Goal: Check status: Check status

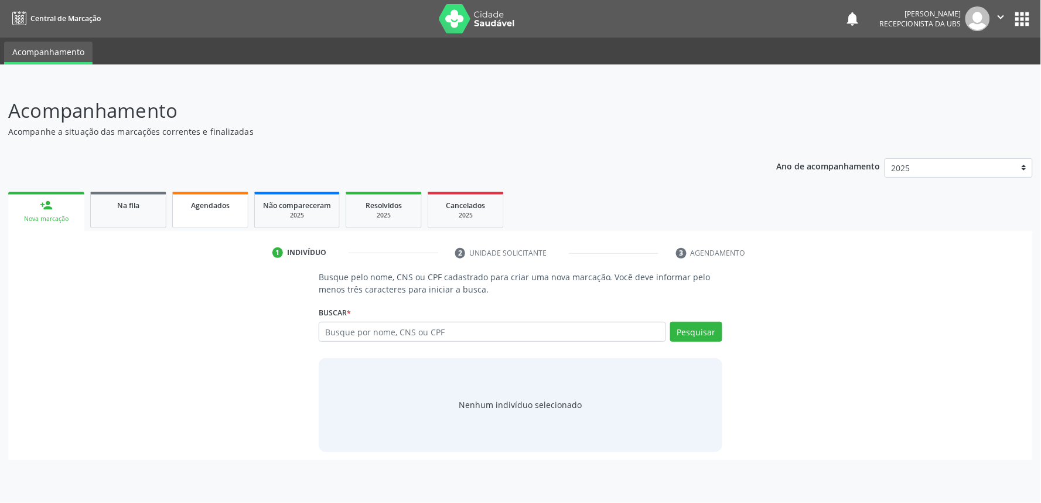
click at [221, 194] on link "Agendados" at bounding box center [210, 210] width 76 height 36
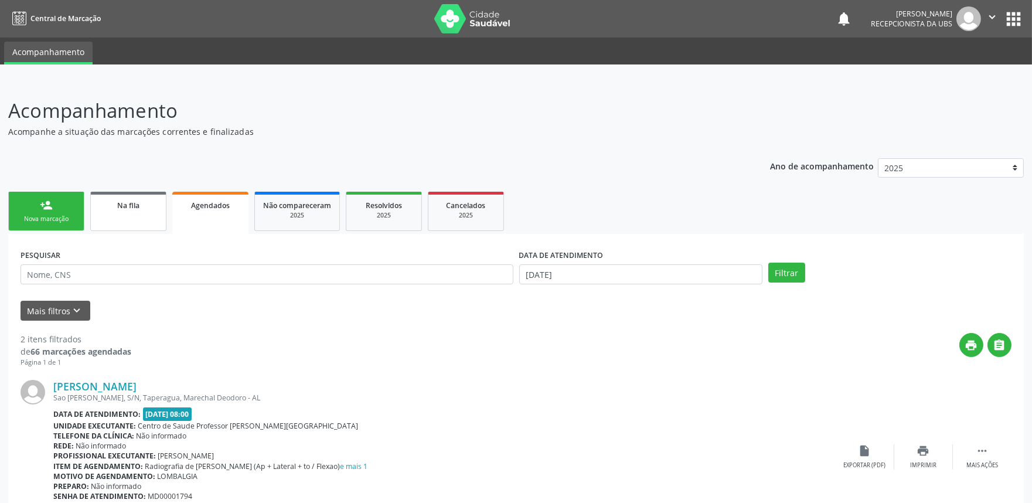
click at [129, 211] on link "Na fila" at bounding box center [128, 211] width 76 height 39
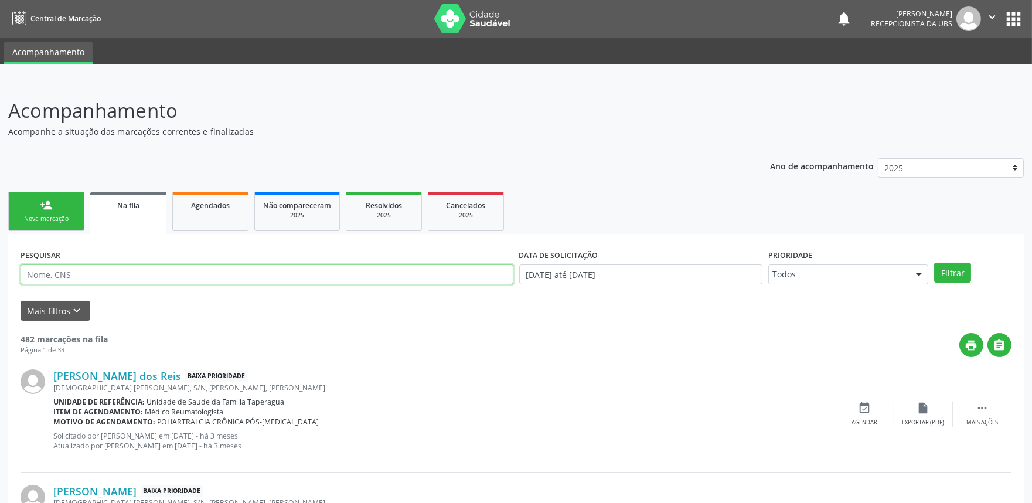
click at [189, 277] on input "text" at bounding box center [267, 274] width 493 height 20
paste input "704103145137979"
type input "704103145137979"
click at [934, 262] on button "Filtrar" at bounding box center [952, 272] width 37 height 20
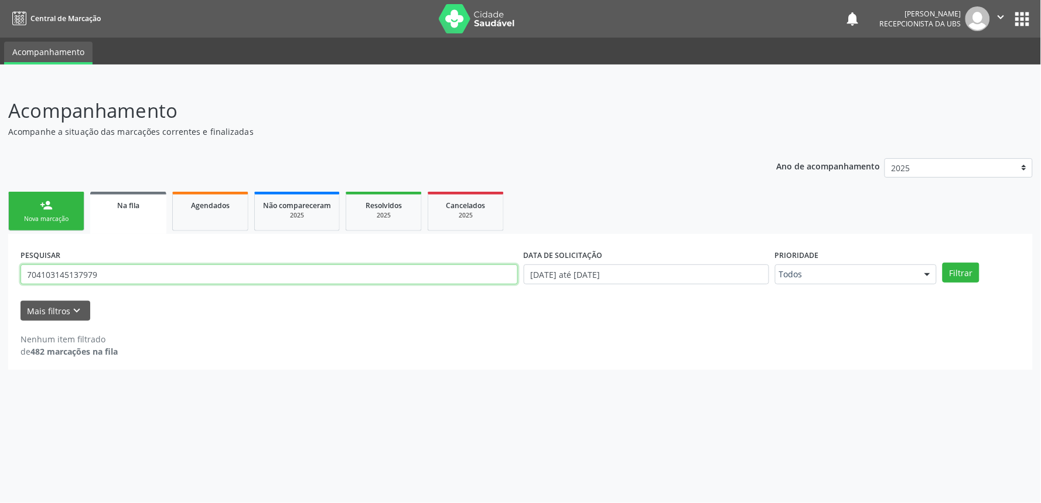
click at [197, 275] on input "704103145137979" at bounding box center [269, 274] width 497 height 20
click at [943, 262] on button "Filtrar" at bounding box center [961, 272] width 37 height 20
click at [180, 277] on input "704103145137979" at bounding box center [269, 274] width 497 height 20
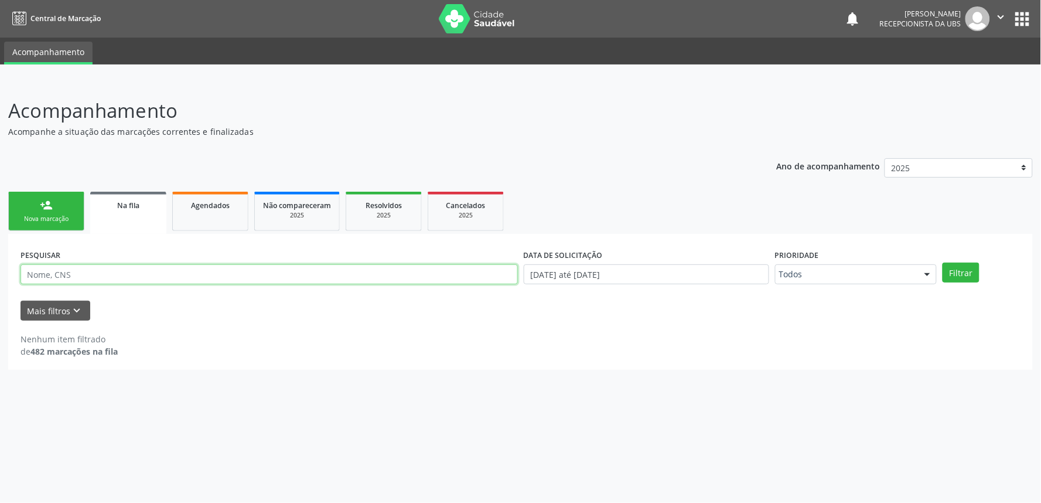
paste input "022.263.144-90"
click at [943, 262] on button "Filtrar" at bounding box center [961, 272] width 37 height 20
click at [308, 285] on div "PESQUISAR 022.263.144-90" at bounding box center [269, 269] width 503 height 46
click at [308, 278] on input "022.263.144-90" at bounding box center [269, 274] width 497 height 20
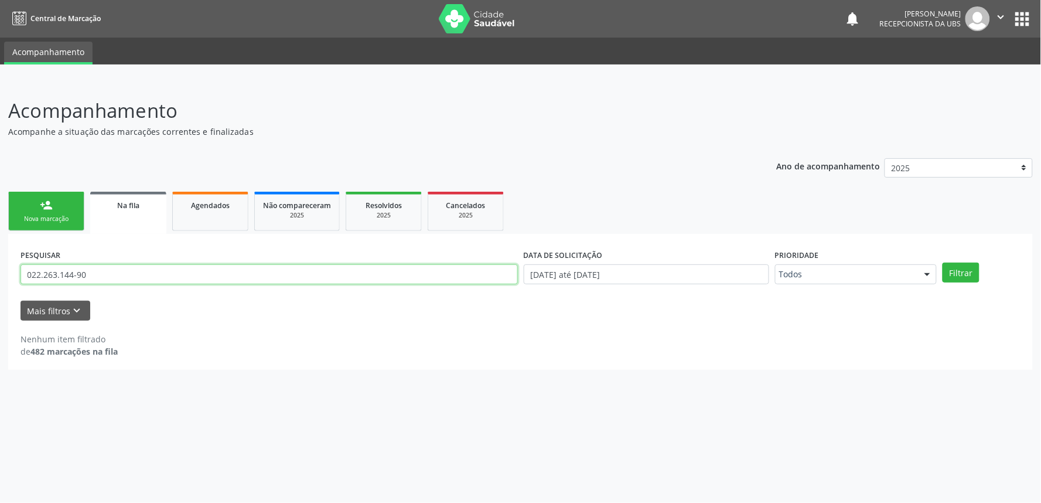
click at [308, 278] on input "022.263.144-90" at bounding box center [269, 274] width 497 height 20
type input "704103145137979"
click at [943, 262] on button "Filtrar" at bounding box center [961, 272] width 37 height 20
click at [117, 279] on input "704103145137979" at bounding box center [269, 274] width 497 height 20
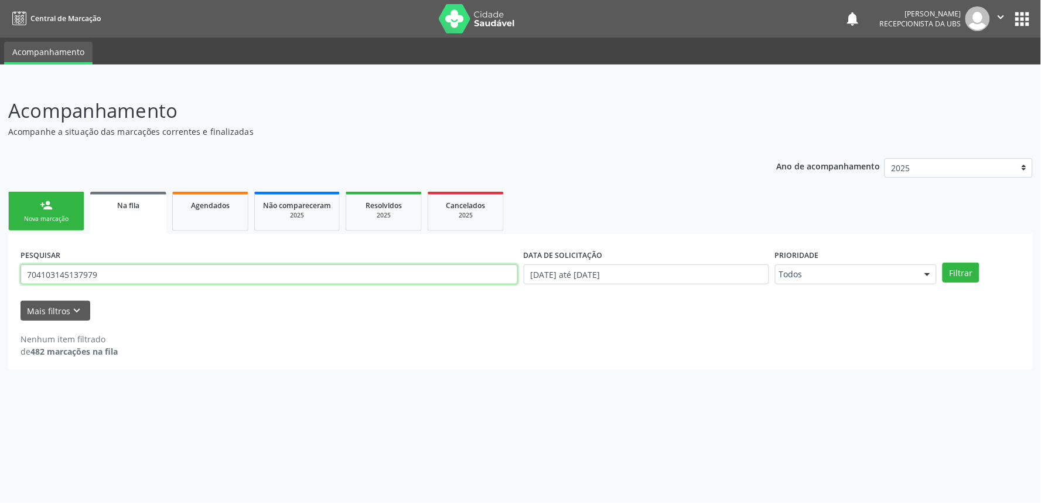
click at [117, 279] on input "704103145137979" at bounding box center [269, 274] width 497 height 20
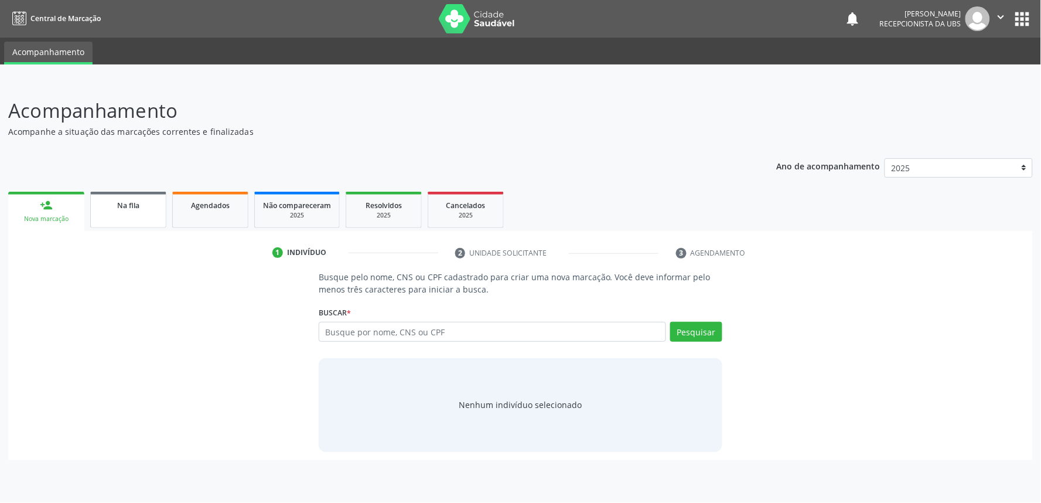
click at [145, 206] on div "Na fila" at bounding box center [128, 205] width 59 height 12
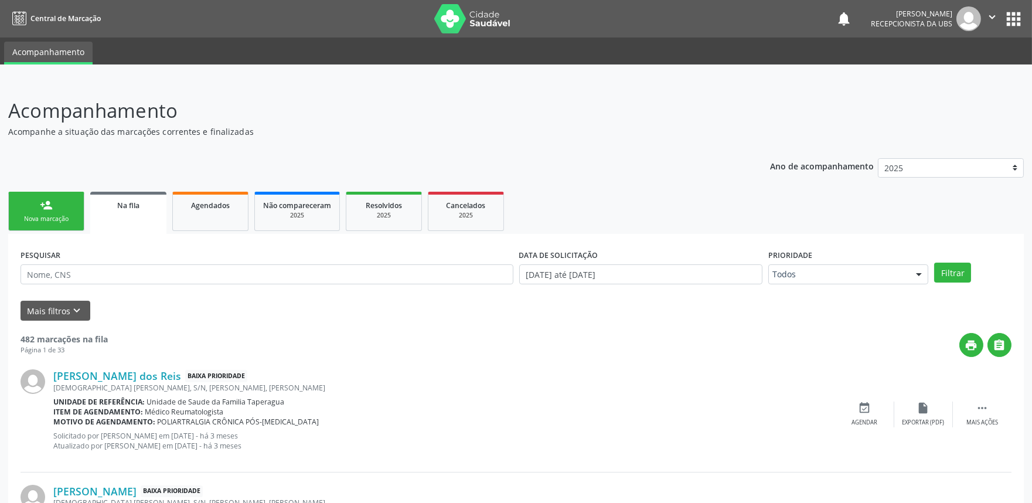
click at [145, 206] on div "Na fila" at bounding box center [128, 205] width 60 height 12
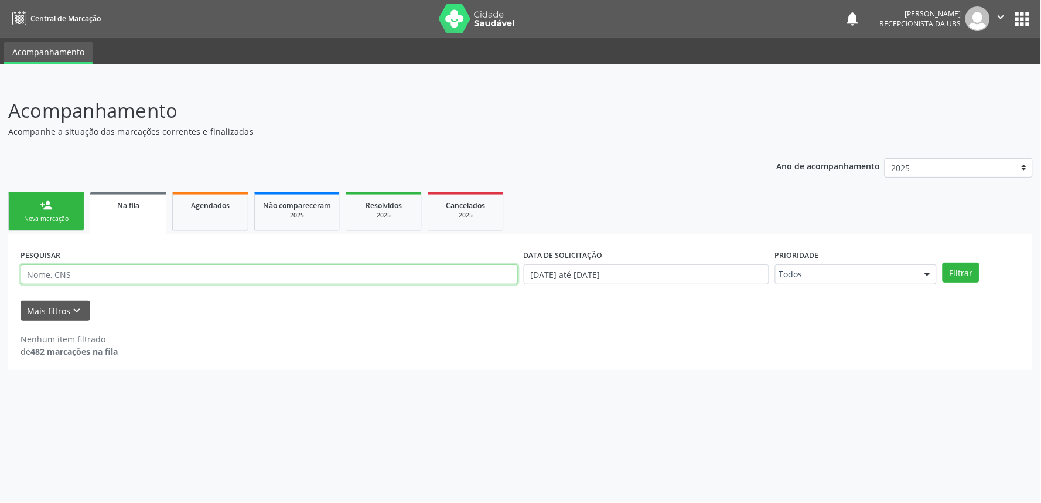
click at [254, 268] on input "text" at bounding box center [269, 274] width 497 height 20
paste input "704103145137979"
type input "704103145137979"
click at [943, 262] on button "Filtrar" at bounding box center [961, 272] width 37 height 20
